Goal: Transaction & Acquisition: Purchase product/service

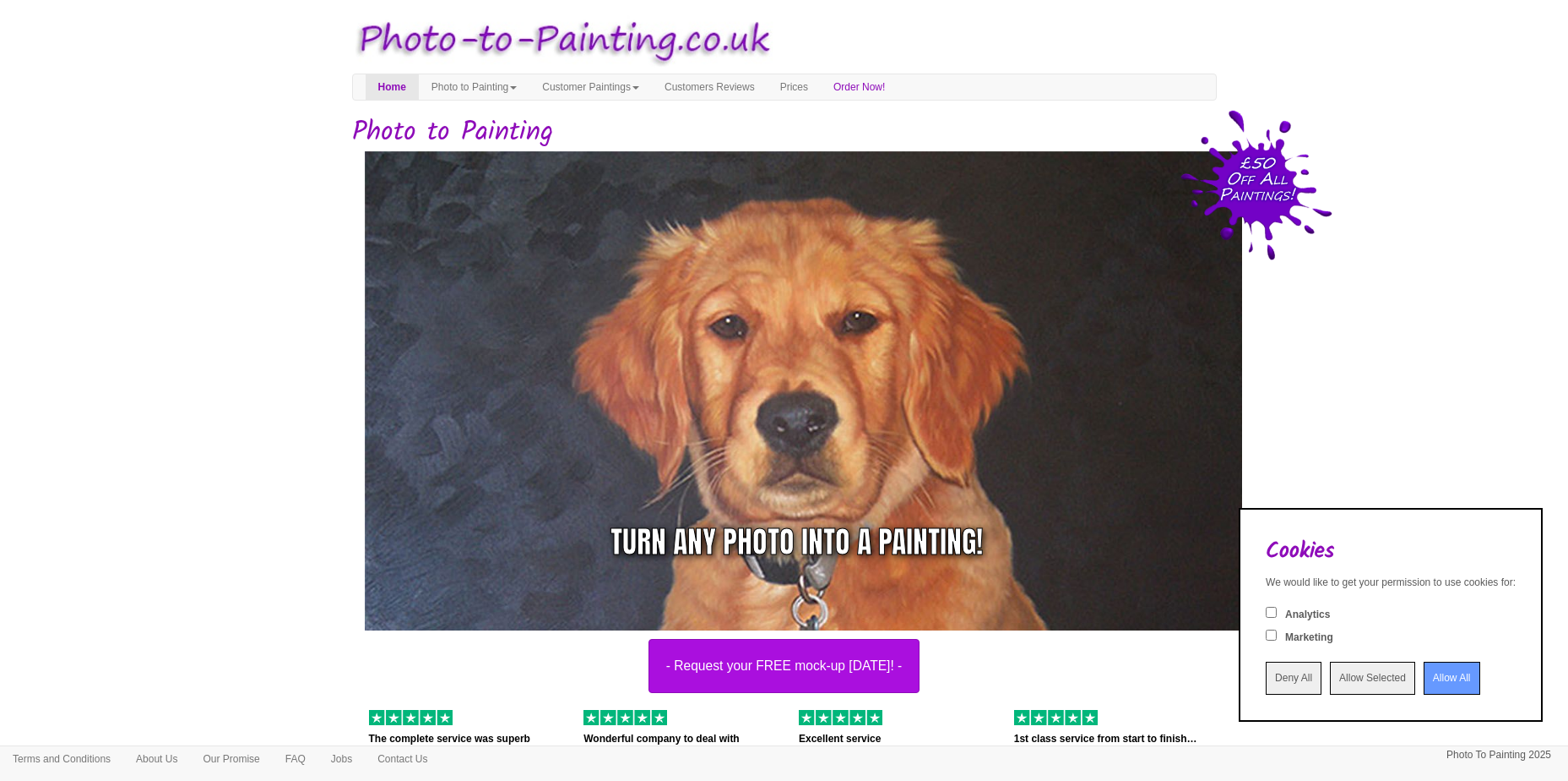
click at [1277, 677] on input "Deny All" at bounding box center [1294, 677] width 56 height 33
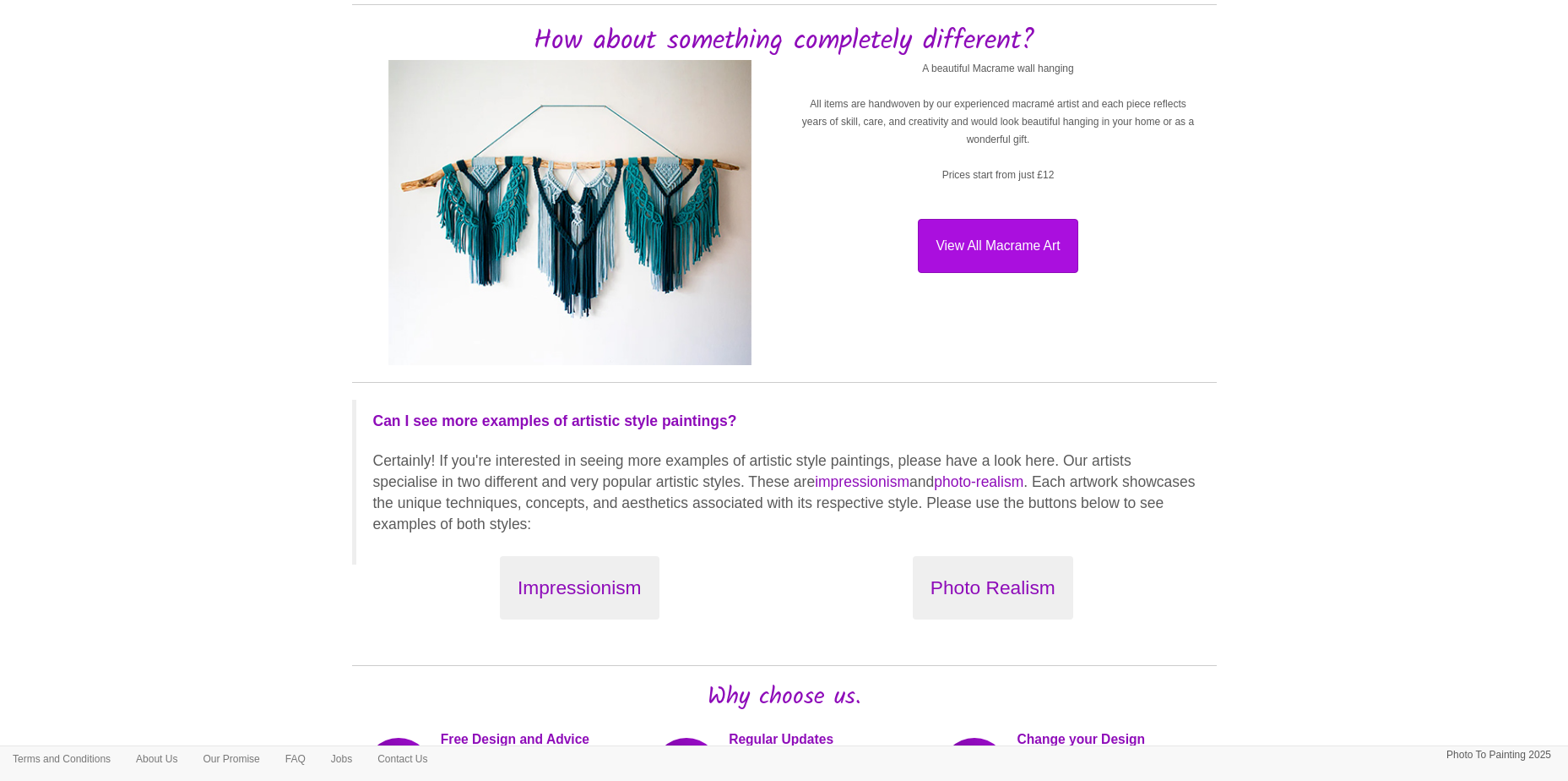
scroll to position [1774, 0]
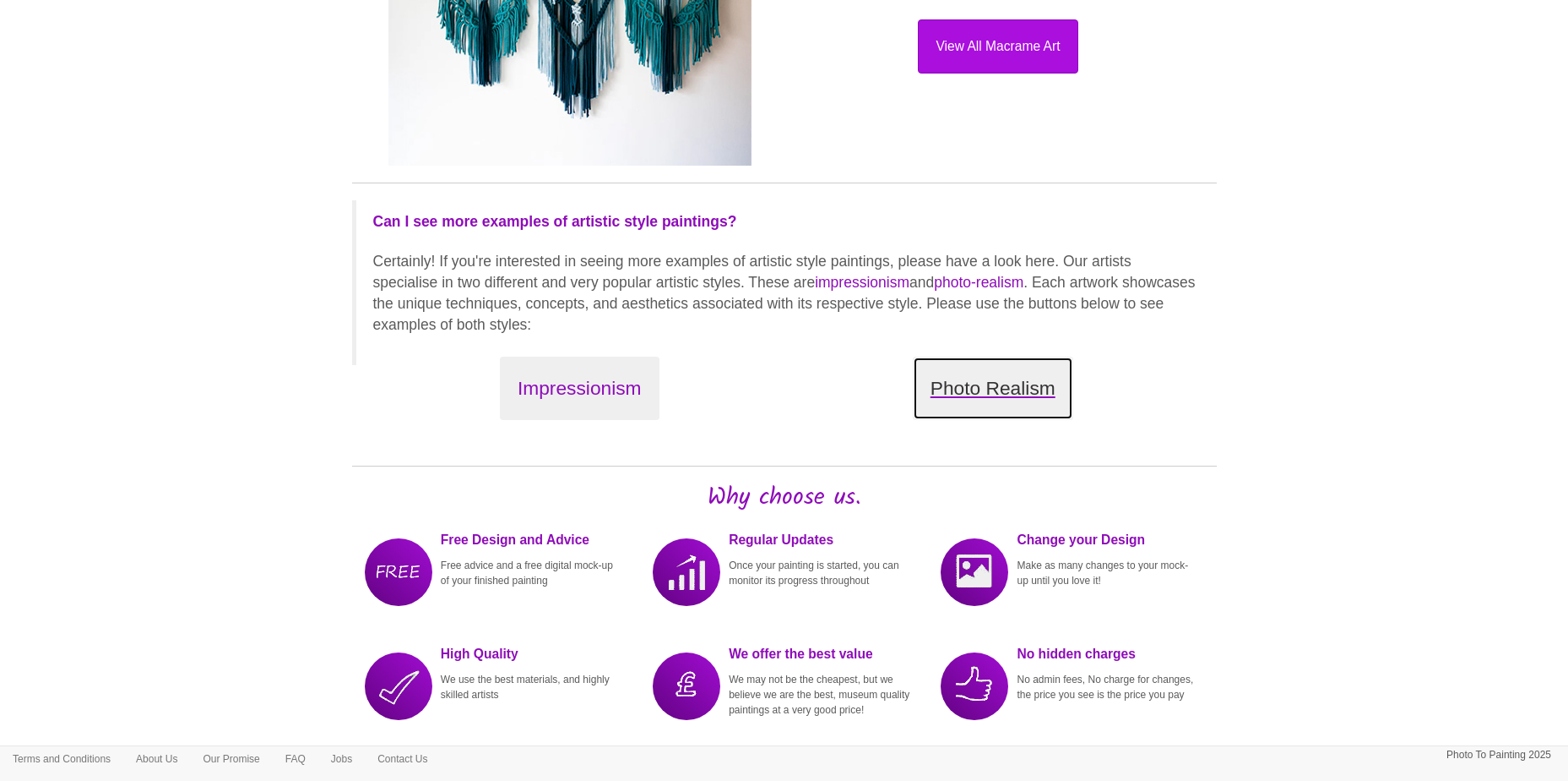
click at [979, 406] on button "Photo Realism" at bounding box center [993, 389] width 160 height 64
